Goal: Information Seeking & Learning: Learn about a topic

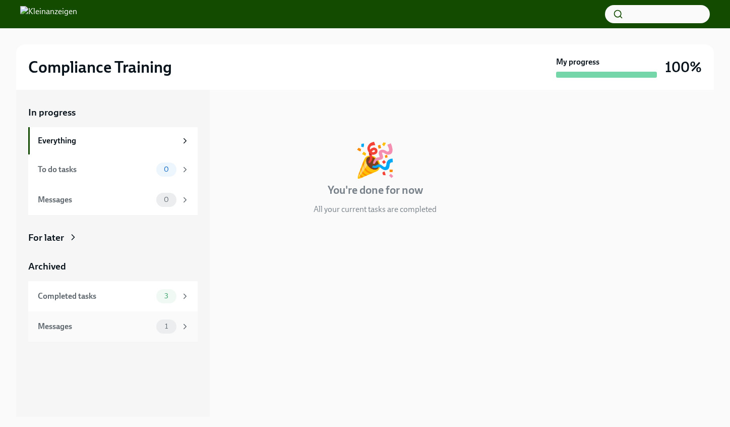
click at [108, 332] on div "Messages" at bounding box center [95, 326] width 114 height 11
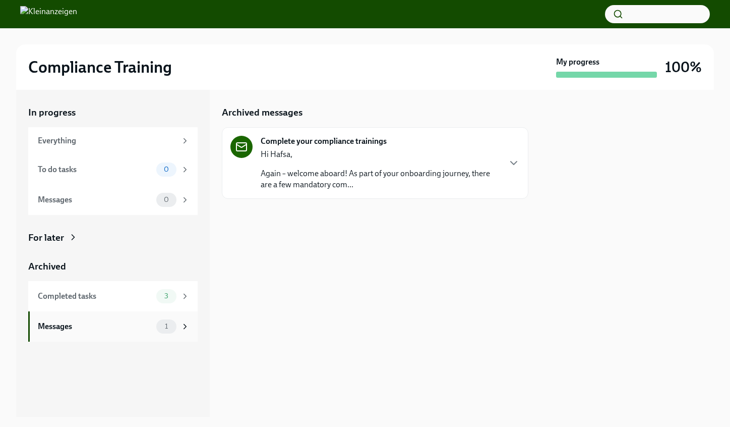
click at [102, 332] on div "Messages" at bounding box center [95, 326] width 114 height 11
click at [283, 190] on p "Again – welcome aboard! As part of your onboarding journey, there are a few man…" at bounding box center [380, 179] width 239 height 22
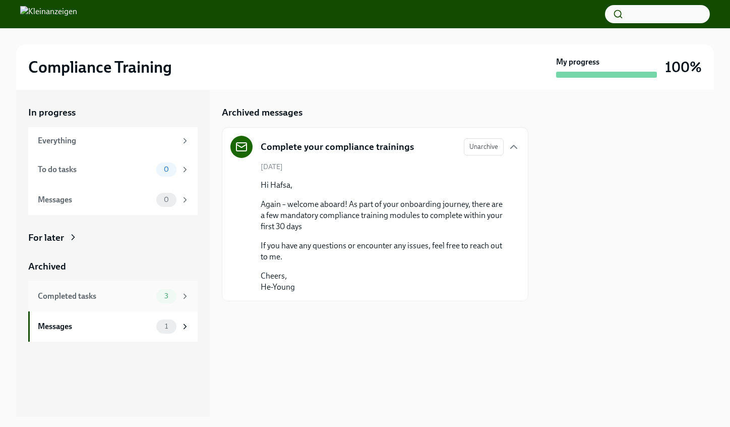
click at [97, 302] on div "Completed tasks" at bounding box center [95, 295] width 114 height 11
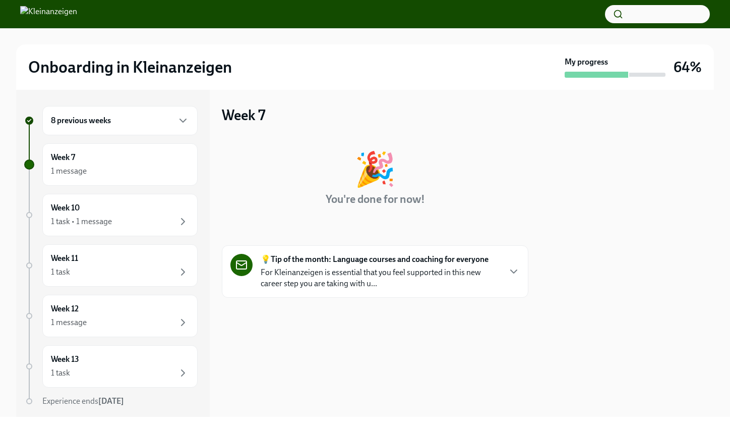
scroll to position [57, 0]
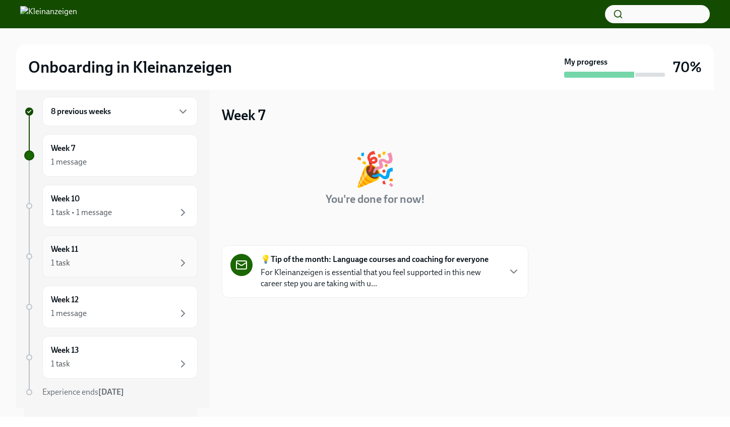
scroll to position [15, 0]
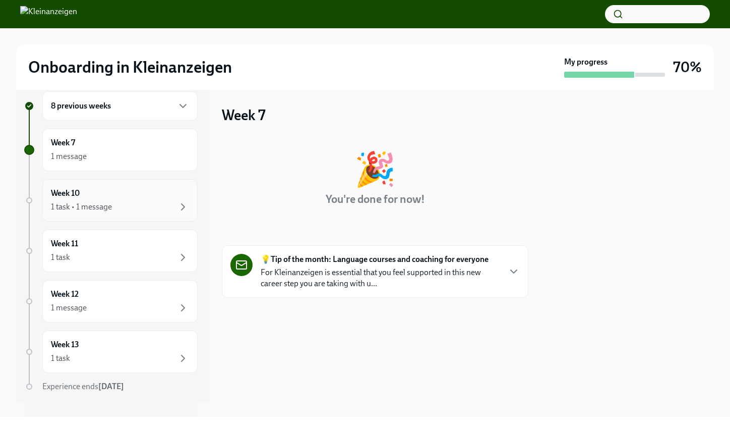
click at [104, 221] on div "Week 10 1 task • 1 message" at bounding box center [119, 200] width 155 height 42
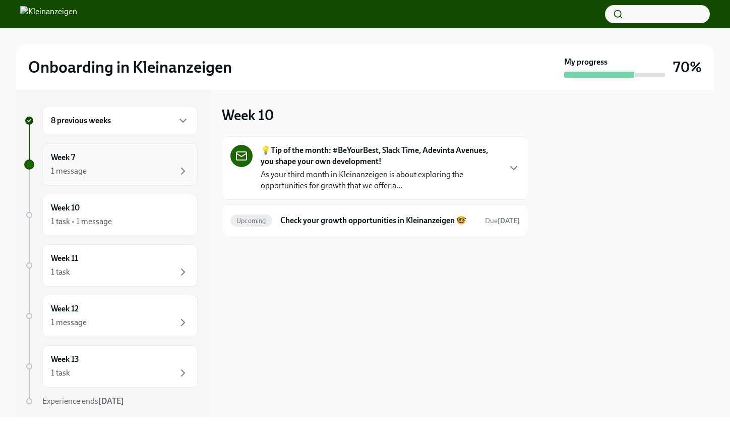
click at [183, 164] on div "Week 7 1 message" at bounding box center [120, 164] width 138 height 25
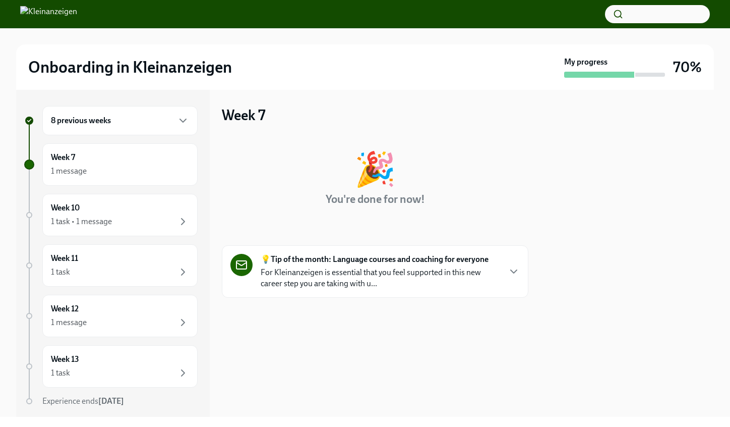
click at [276, 289] on p "For Kleinanzeigen is essential that you feel supported in this new career step …" at bounding box center [380, 278] width 239 height 22
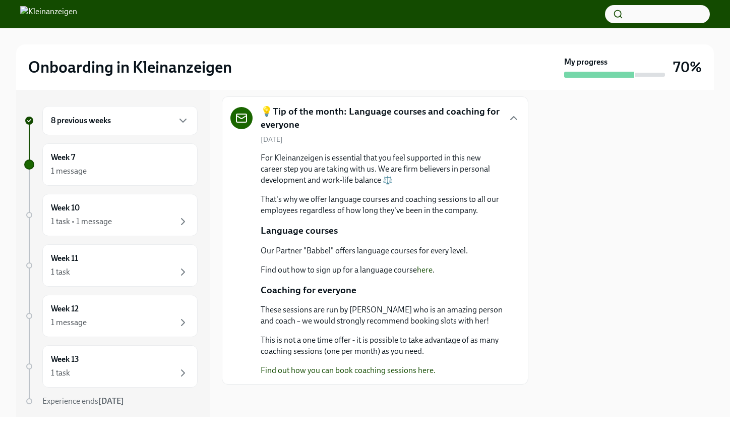
scroll to position [275, 0]
